Goal: Information Seeking & Learning: Learn about a topic

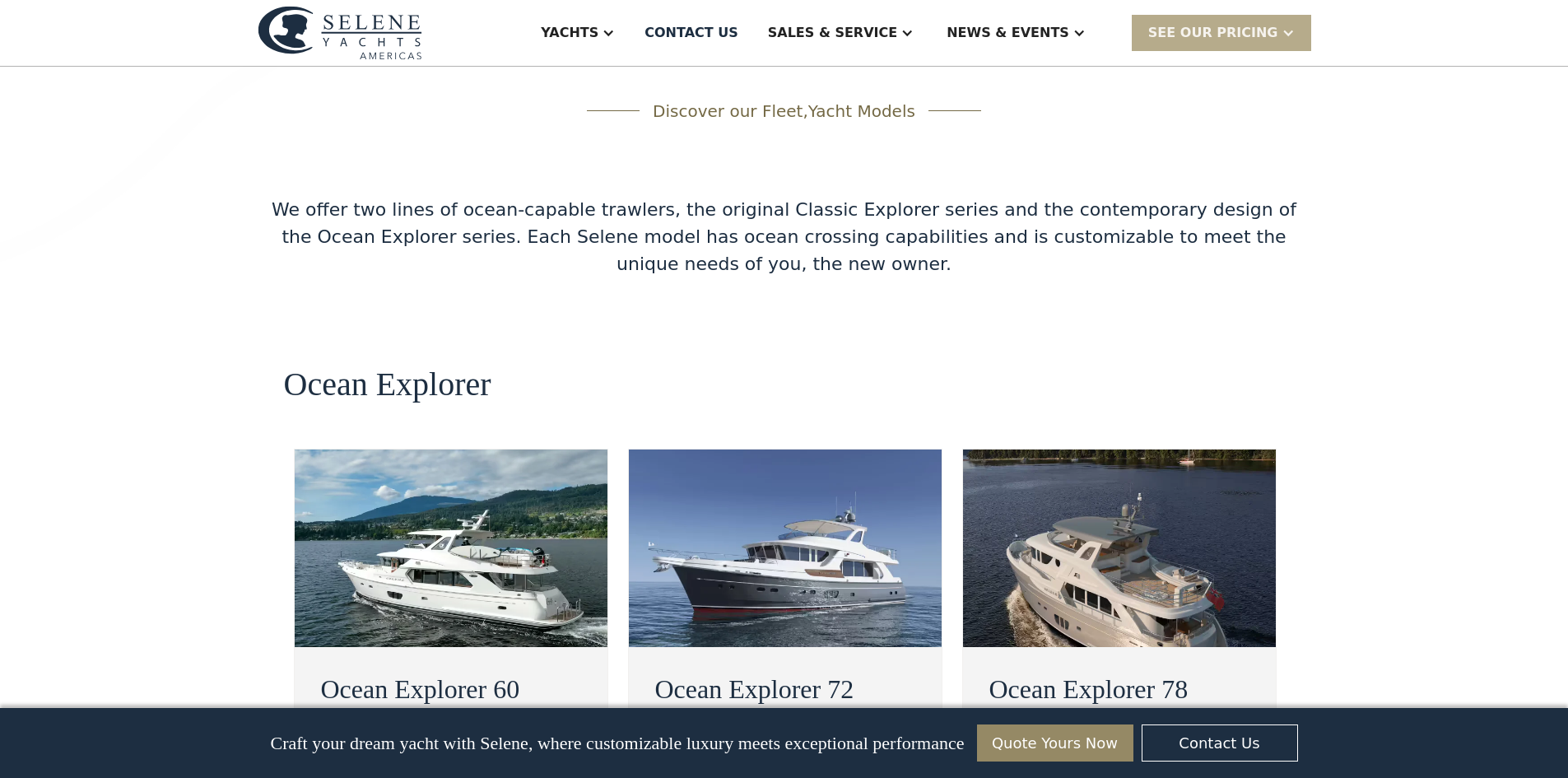
scroll to position [2717, 0]
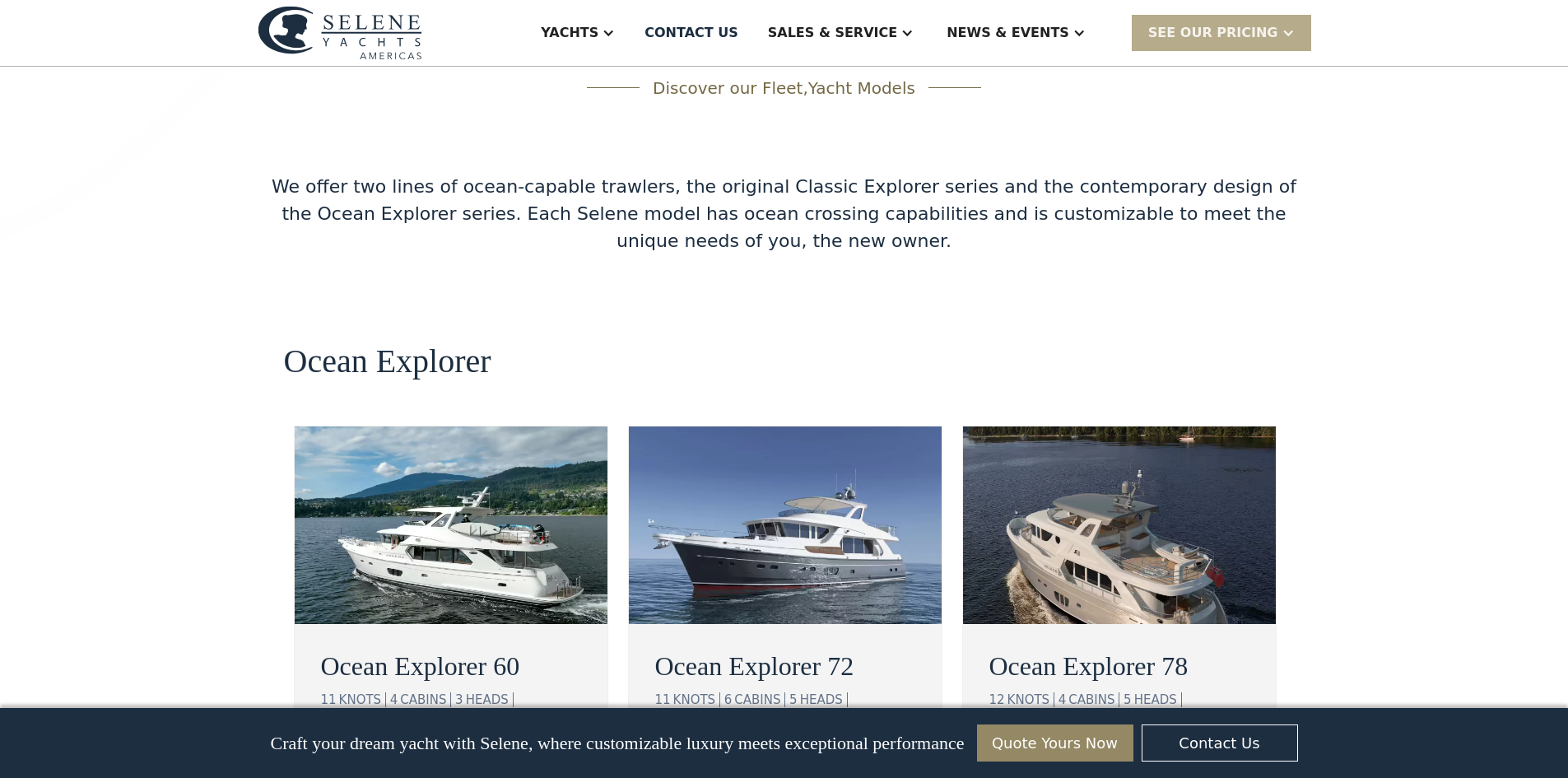
click at [1006, 749] on link "view details" at bounding box center [1069, 766] width 161 height 35
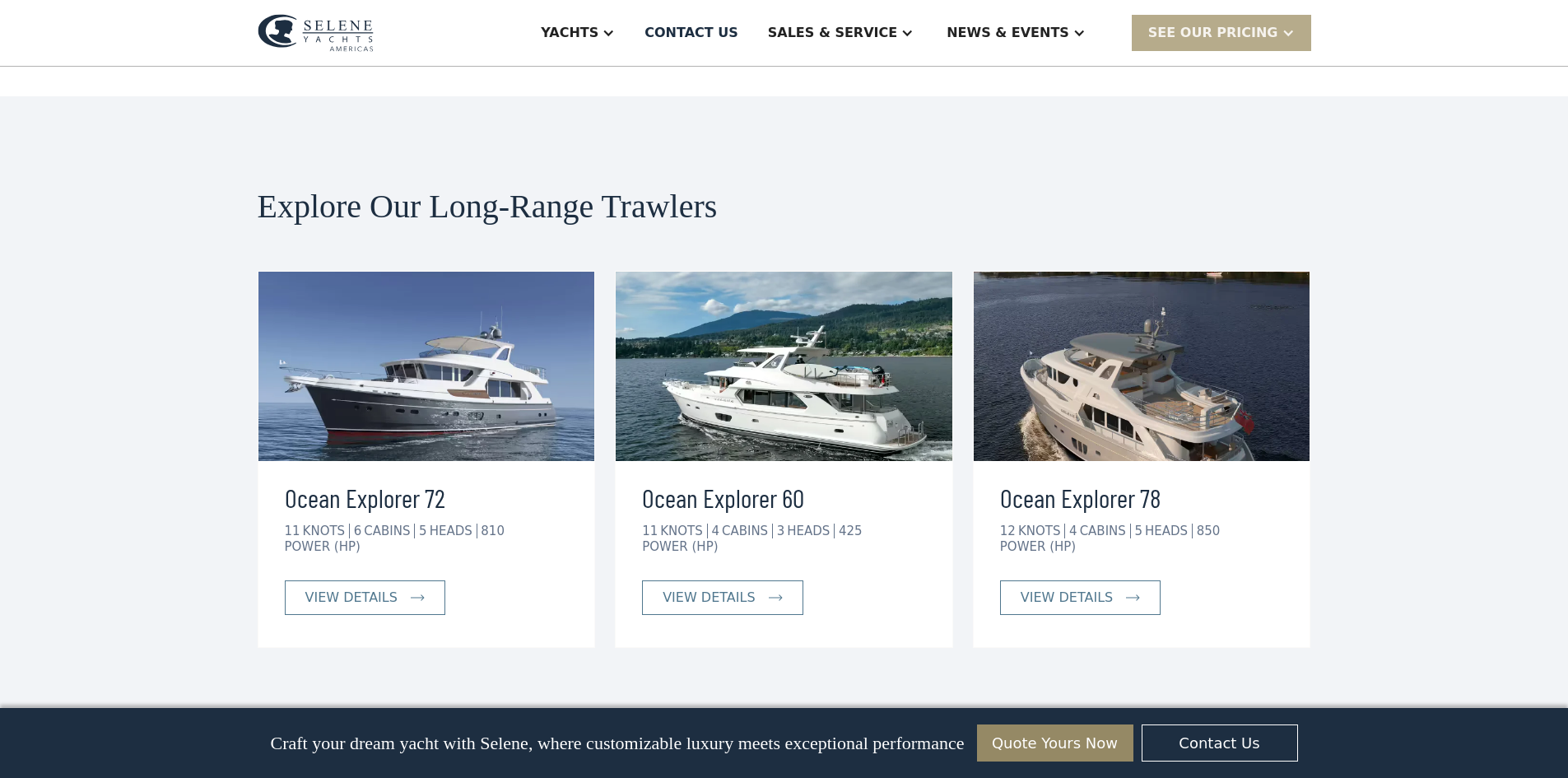
scroll to position [3046, 0]
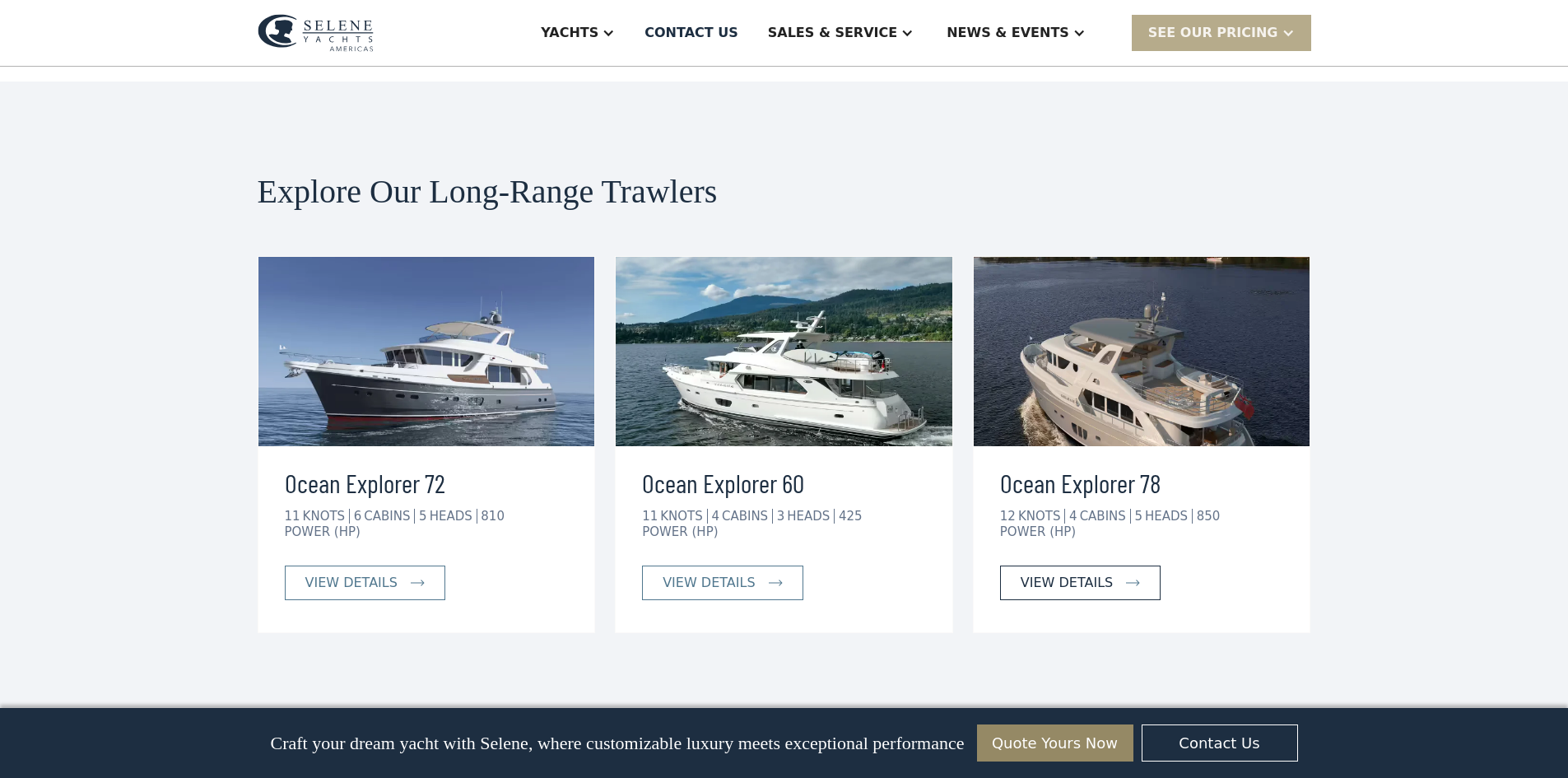
click at [1068, 573] on div "view details" at bounding box center [1067, 583] width 92 height 20
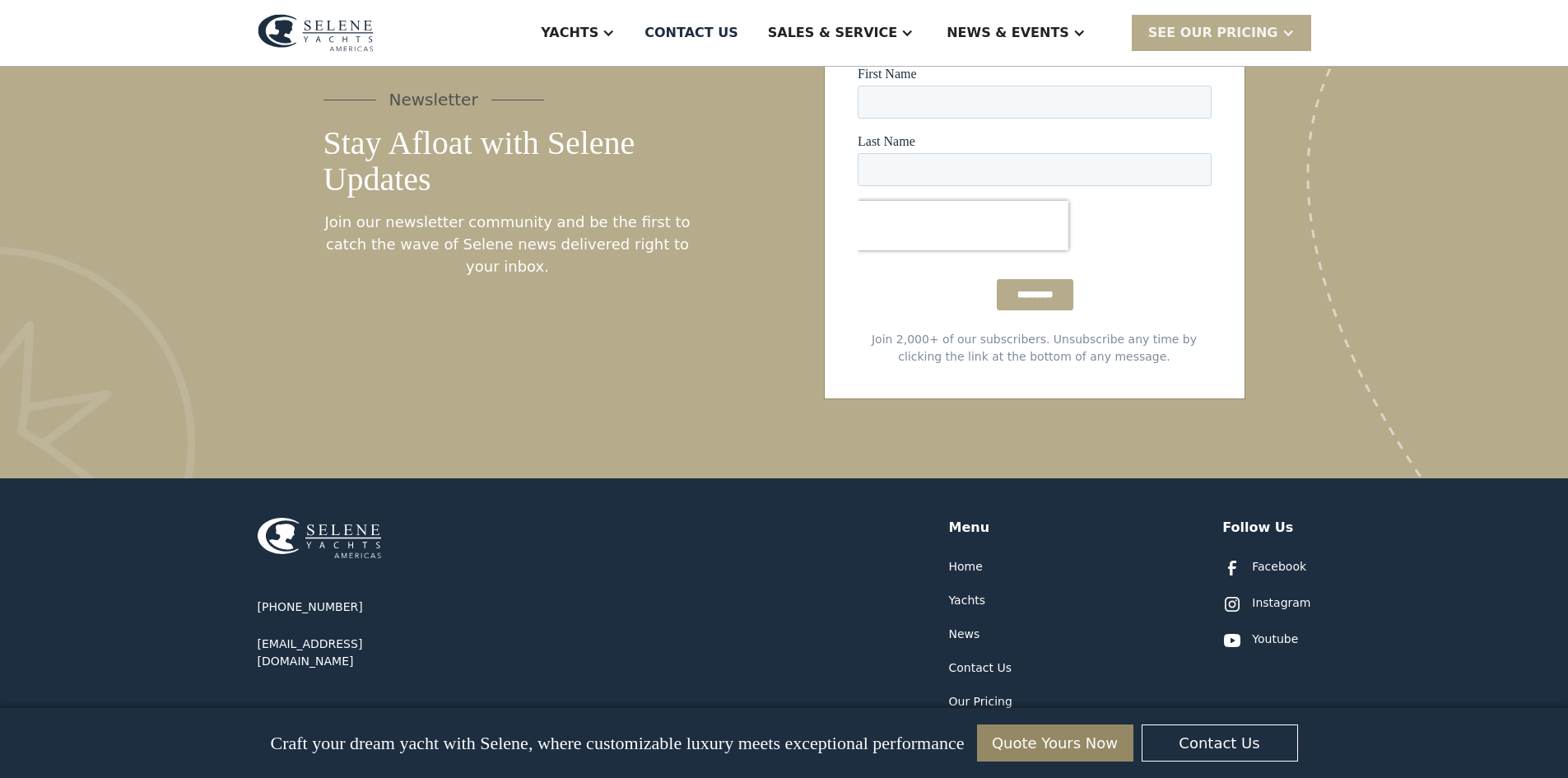
scroll to position [4028, 0]
